Goal: Task Accomplishment & Management: Manage account settings

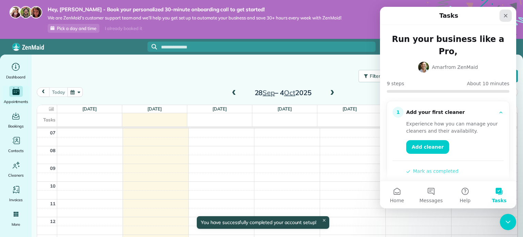
click at [505, 14] on icon "Close" at bounding box center [505, 15] width 5 height 5
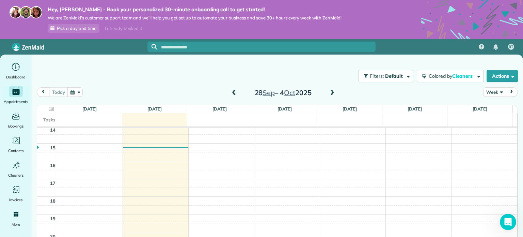
scroll to position [19, 0]
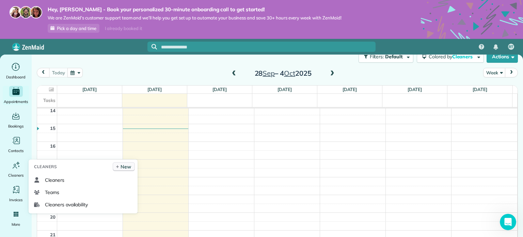
click at [131, 168] on link "New" at bounding box center [124, 166] width 22 height 9
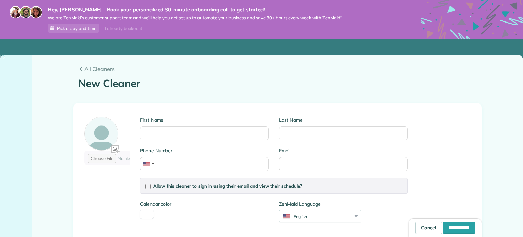
type input "*******"
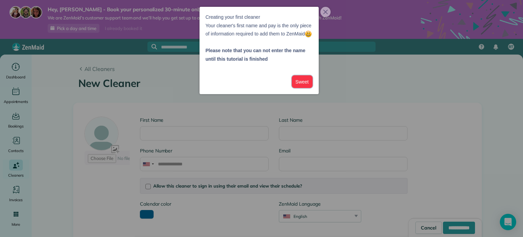
click at [301, 88] on button "Sweet" at bounding box center [302, 81] width 21 height 13
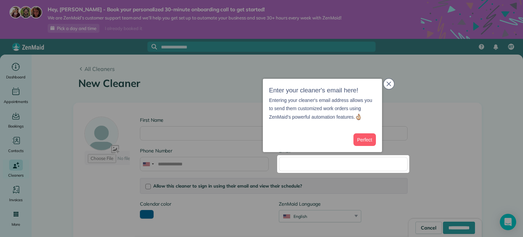
click at [384, 84] on button "close," at bounding box center [389, 84] width 10 height 10
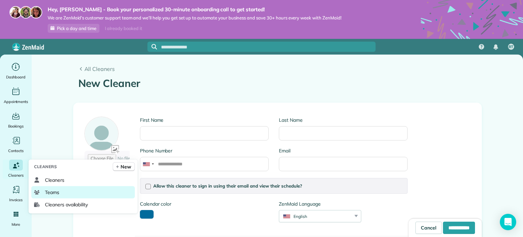
click at [50, 189] on span "Teams" at bounding box center [52, 192] width 14 height 7
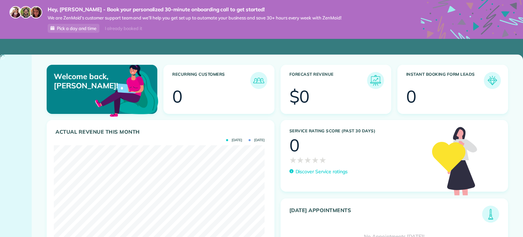
scroll to position [94, 211]
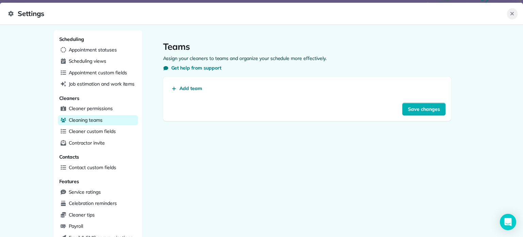
click at [513, 13] on icon "Close" at bounding box center [511, 13] width 3 height 3
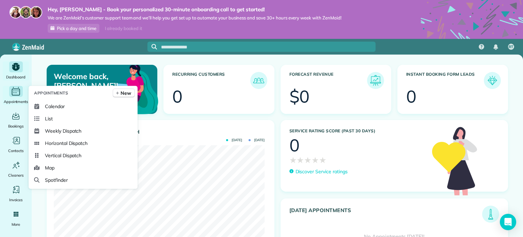
click at [10, 92] on div "Main" at bounding box center [16, 91] width 14 height 11
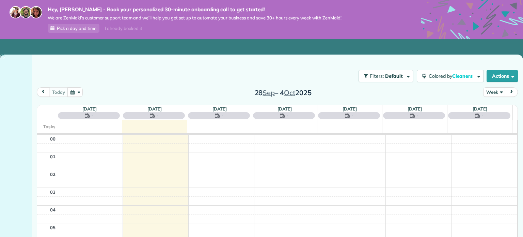
scroll to position [123, 0]
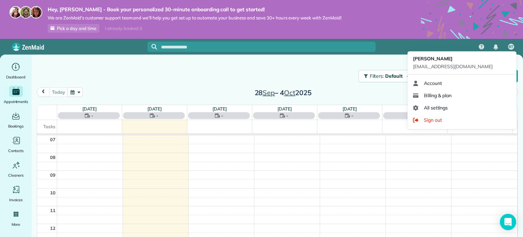
click at [512, 48] on span "RT" at bounding box center [511, 46] width 5 height 5
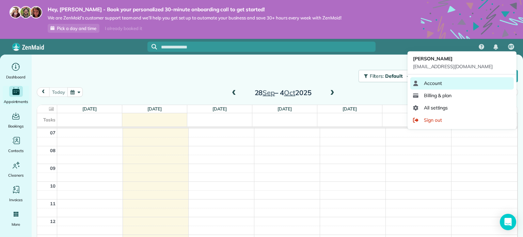
click at [467, 84] on link "Account" at bounding box center [462, 83] width 104 height 12
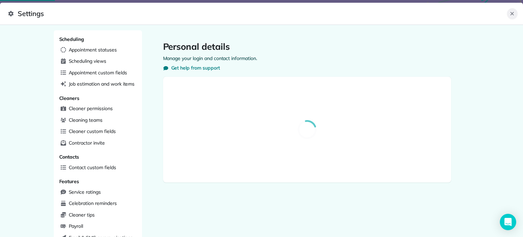
click at [512, 11] on icon "Close" at bounding box center [511, 13] width 5 height 5
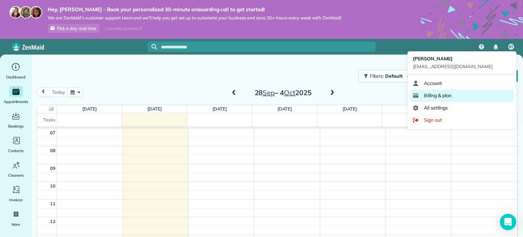
click at [474, 90] on link "Billing & plan" at bounding box center [462, 95] width 104 height 12
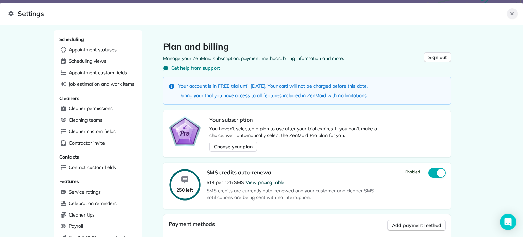
click at [515, 13] on button "Close" at bounding box center [512, 13] width 11 height 11
